Goal: Information Seeking & Learning: Learn about a topic

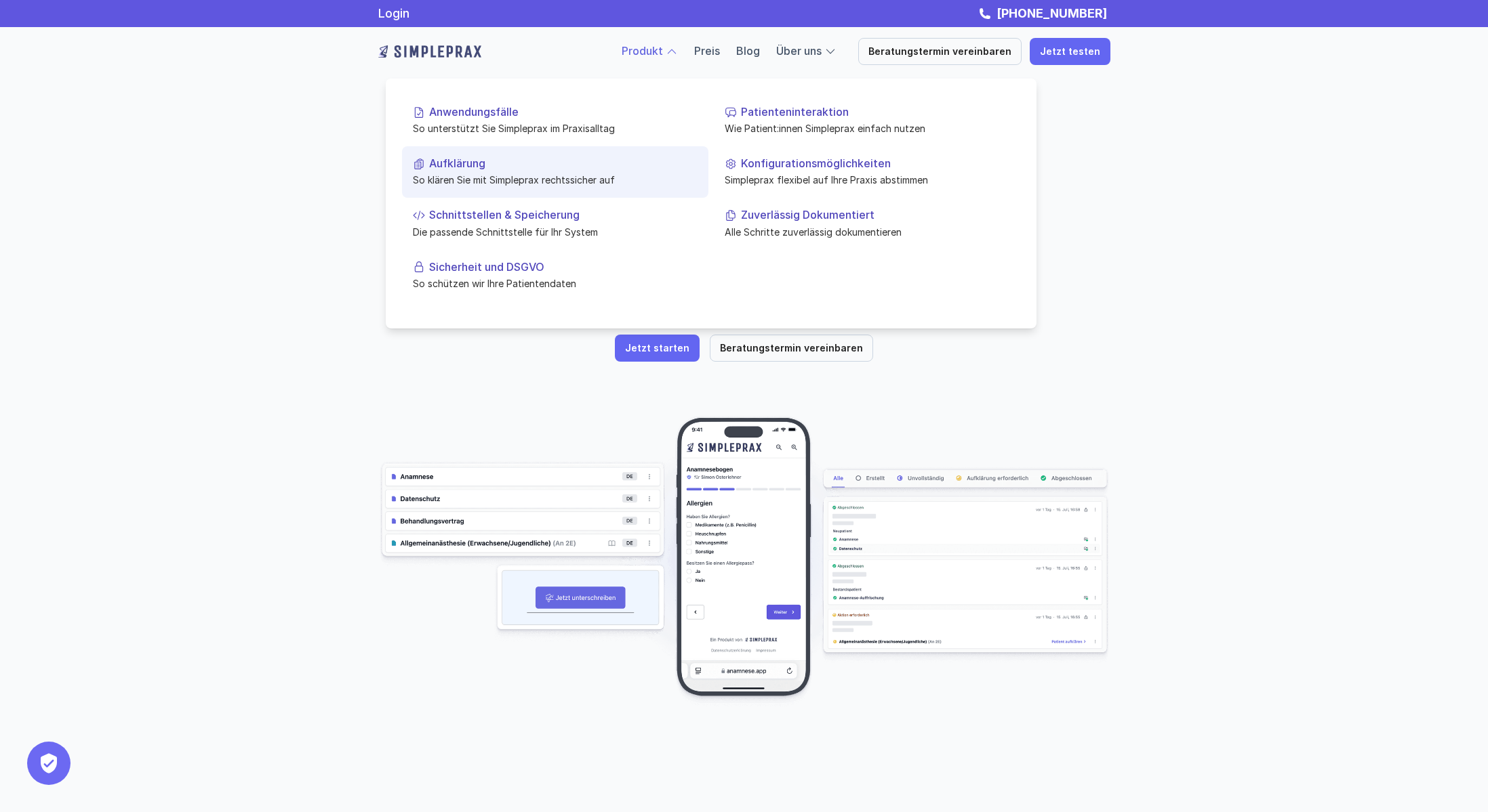
click at [640, 173] on p "So klären Sie mit Simpleprax rechtssicher auf" at bounding box center [555, 179] width 285 height 15
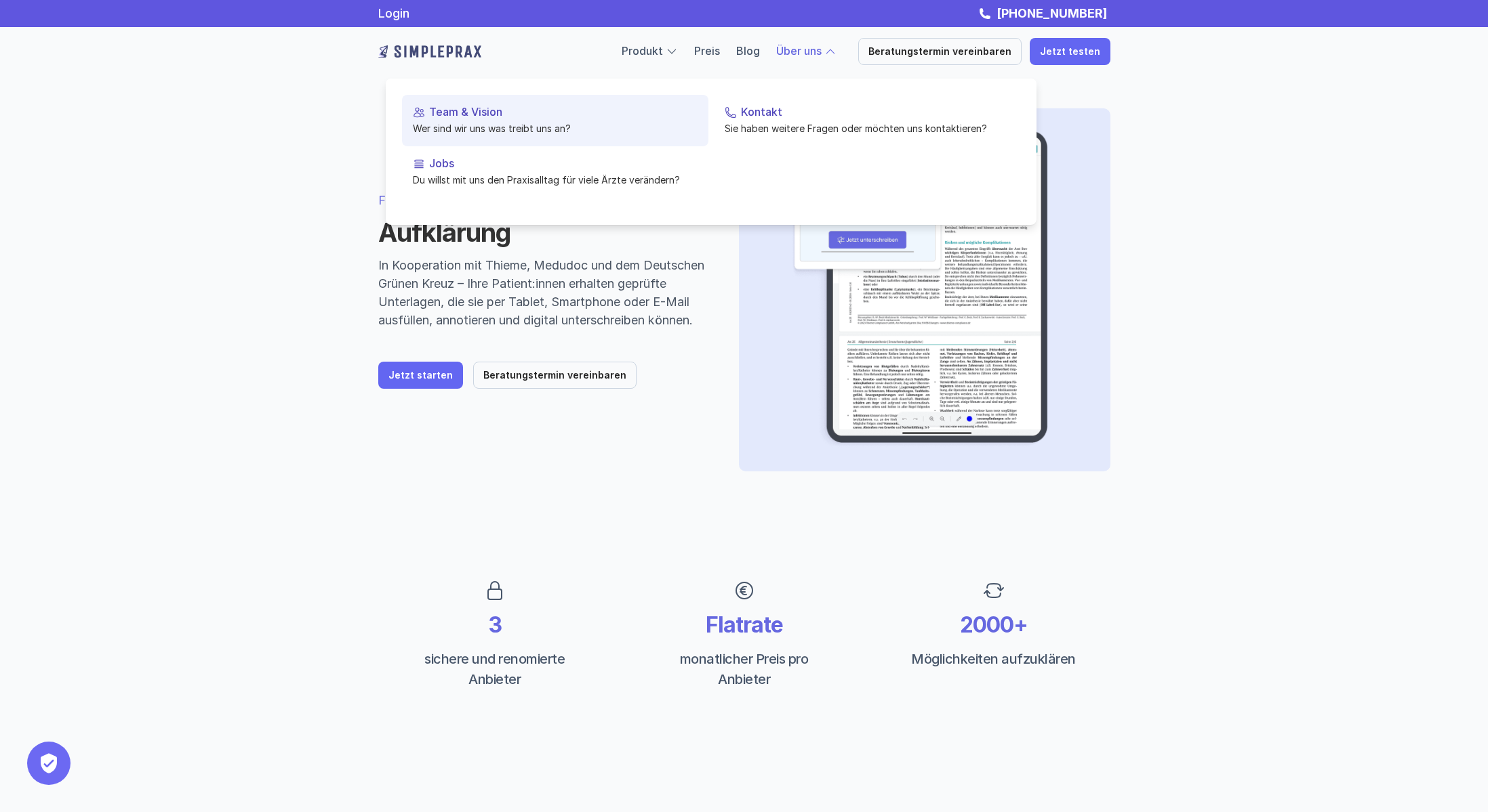
click at [439, 133] on p "Wer sind wir uns was treibt uns an?" at bounding box center [555, 128] width 285 height 15
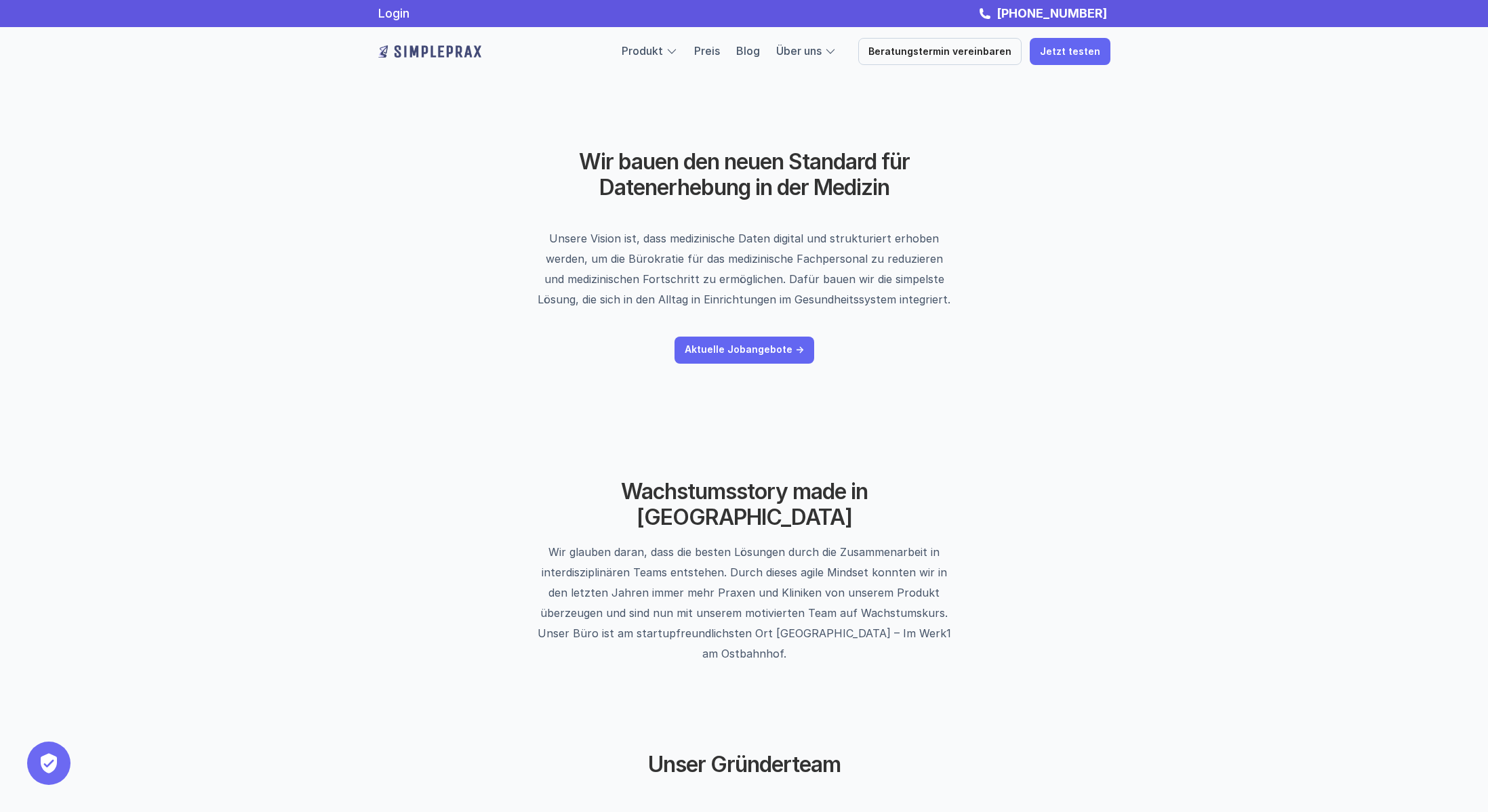
click at [425, 51] on img at bounding box center [430, 51] width 103 height 21
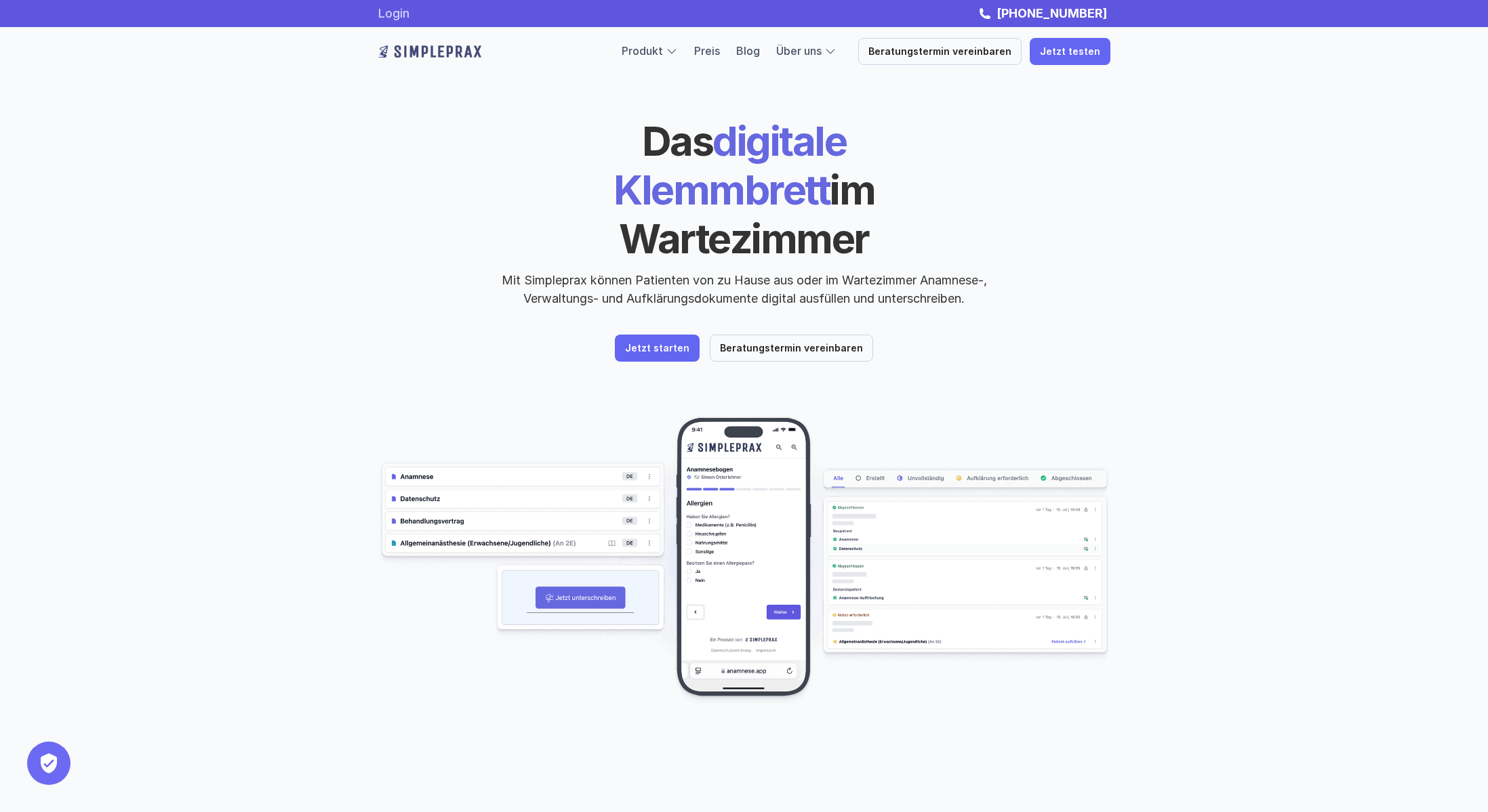
click at [400, 13] on link "Login" at bounding box center [393, 13] width 31 height 15
click at [420, 235] on div "Das digitale Klemmbrett im Wartezimmer Mit Simpleprax können Patienten von zu H…" at bounding box center [744, 212] width 732 height 191
click at [442, 51] on img at bounding box center [430, 51] width 103 height 21
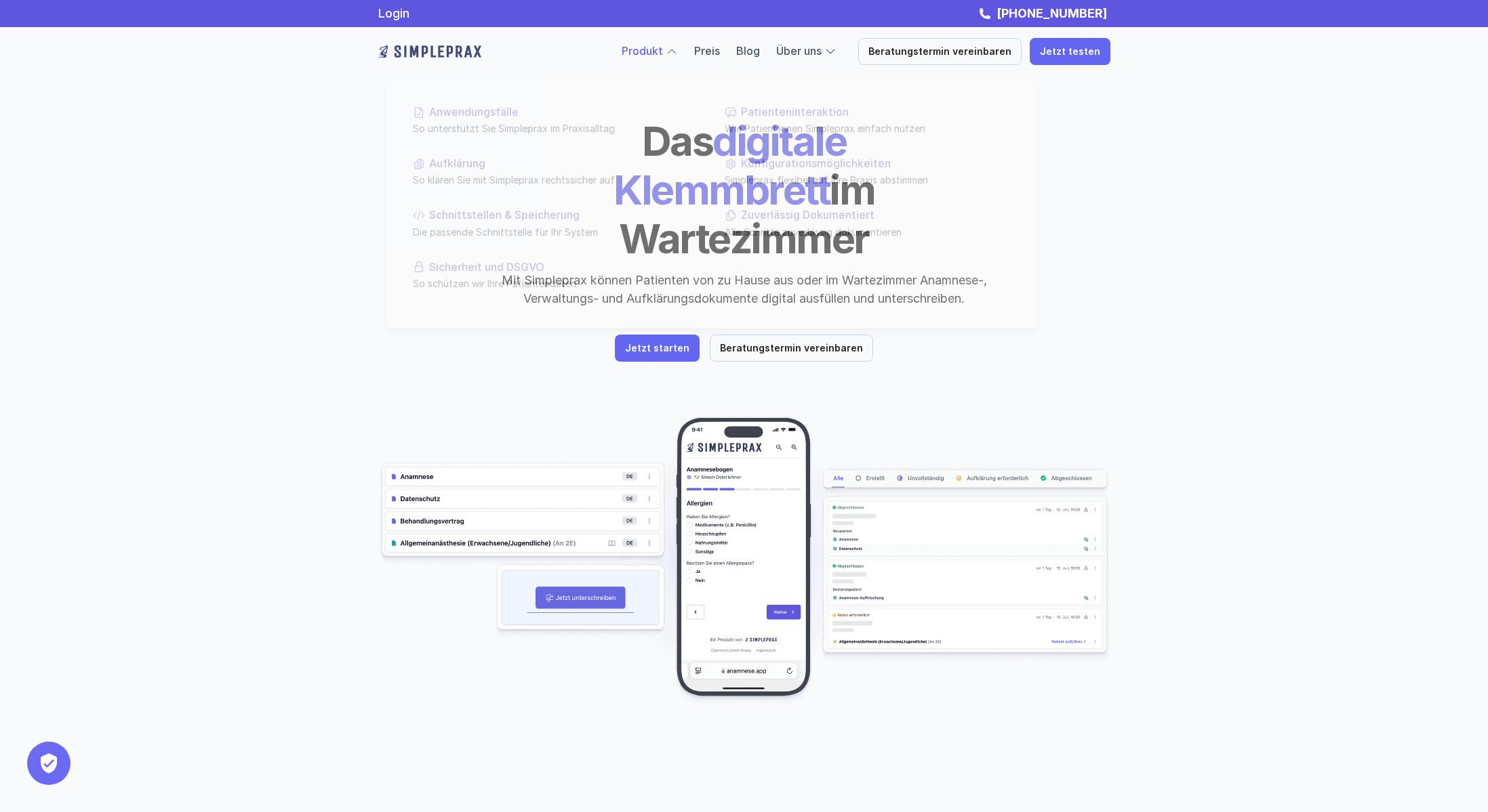
click at [640, 44] on link "Produkt" at bounding box center [642, 51] width 41 height 14
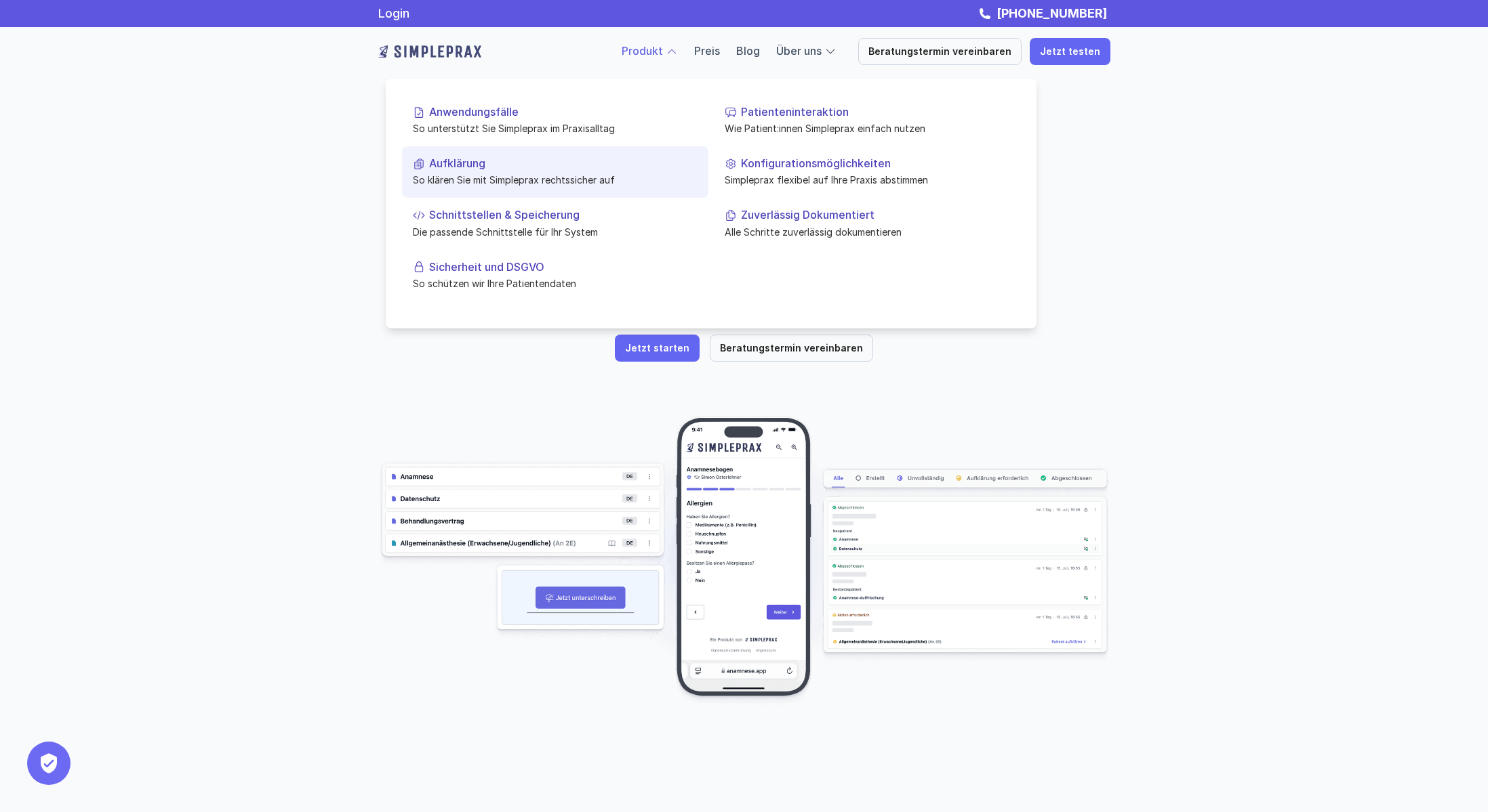
click at [573, 163] on p "Aufklärung" at bounding box center [563, 163] width 268 height 13
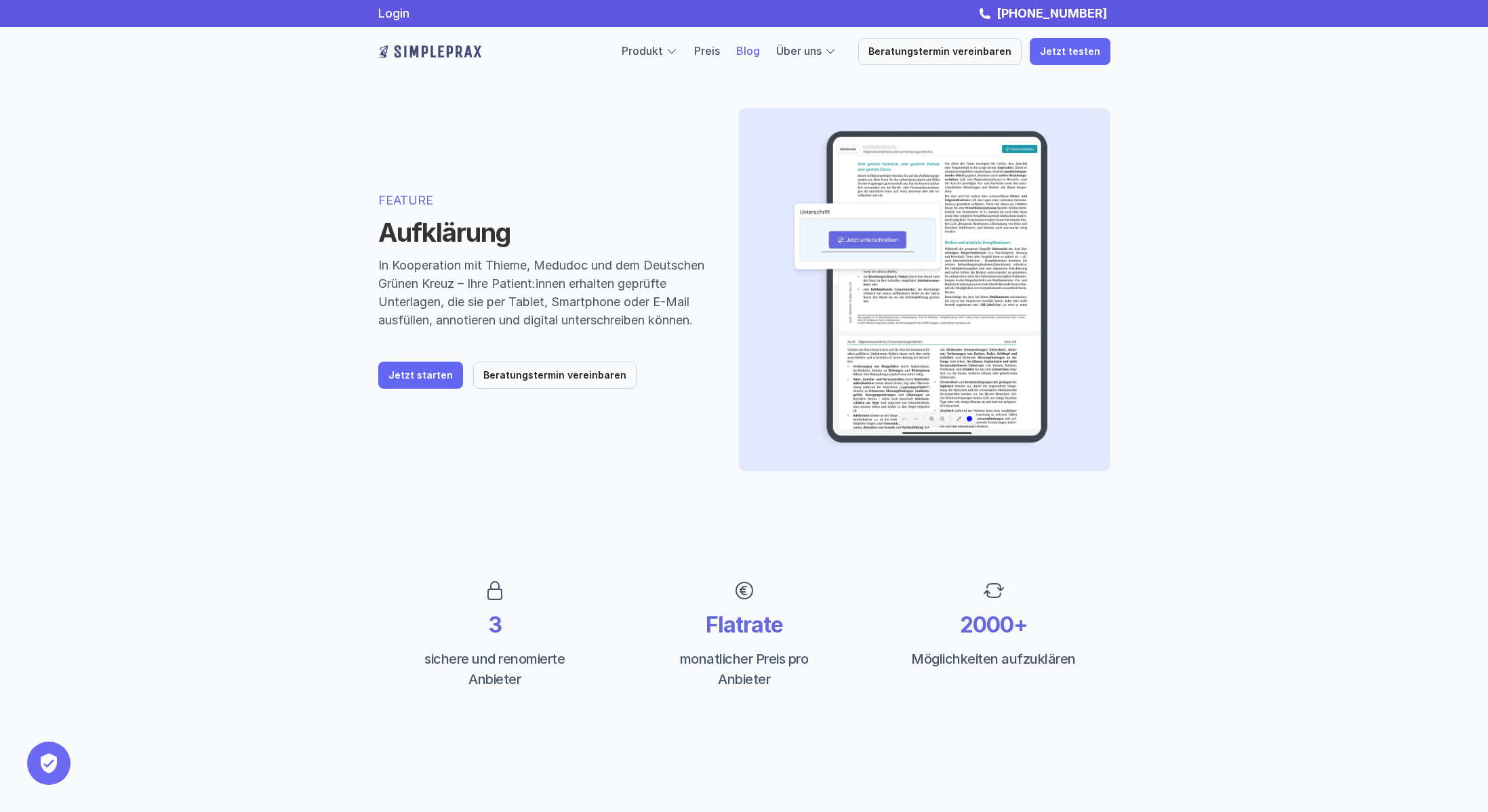
click at [760, 51] on link "Blog" at bounding box center [748, 51] width 24 height 14
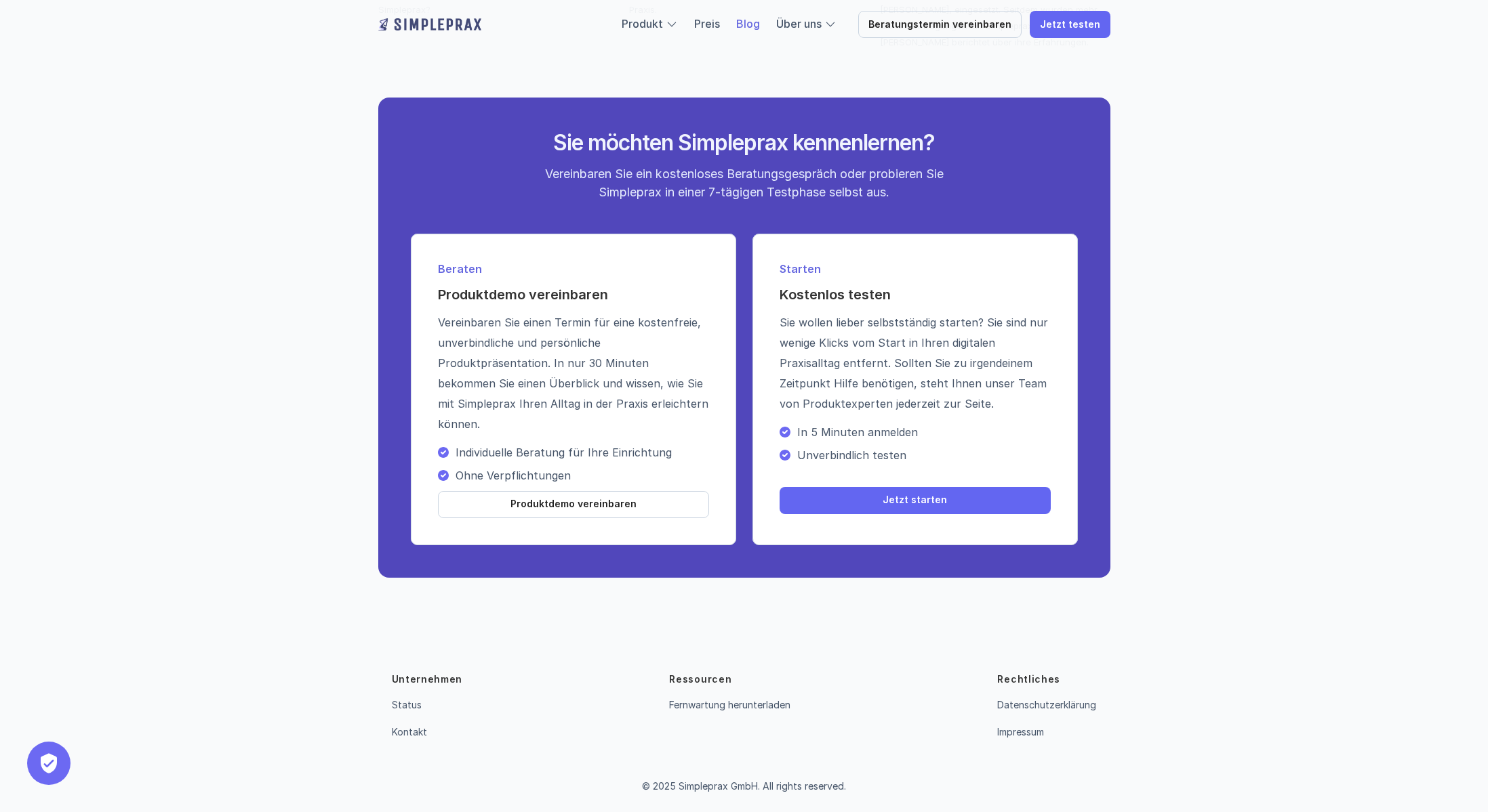
scroll to position [2766, 0]
